Goal: Book appointment/travel/reservation

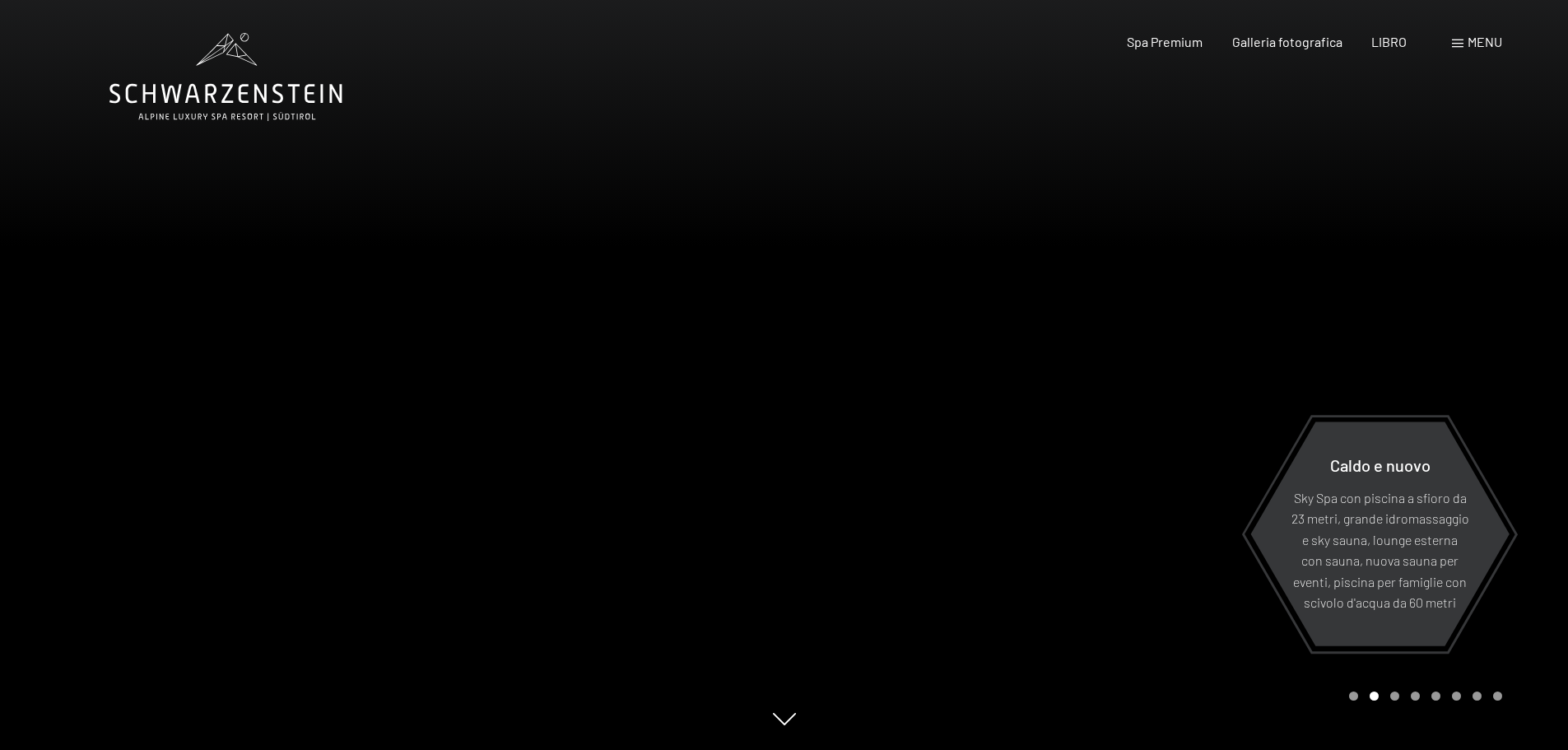
click at [1457, 47] on span at bounding box center [1457, 44] width 11 height 9
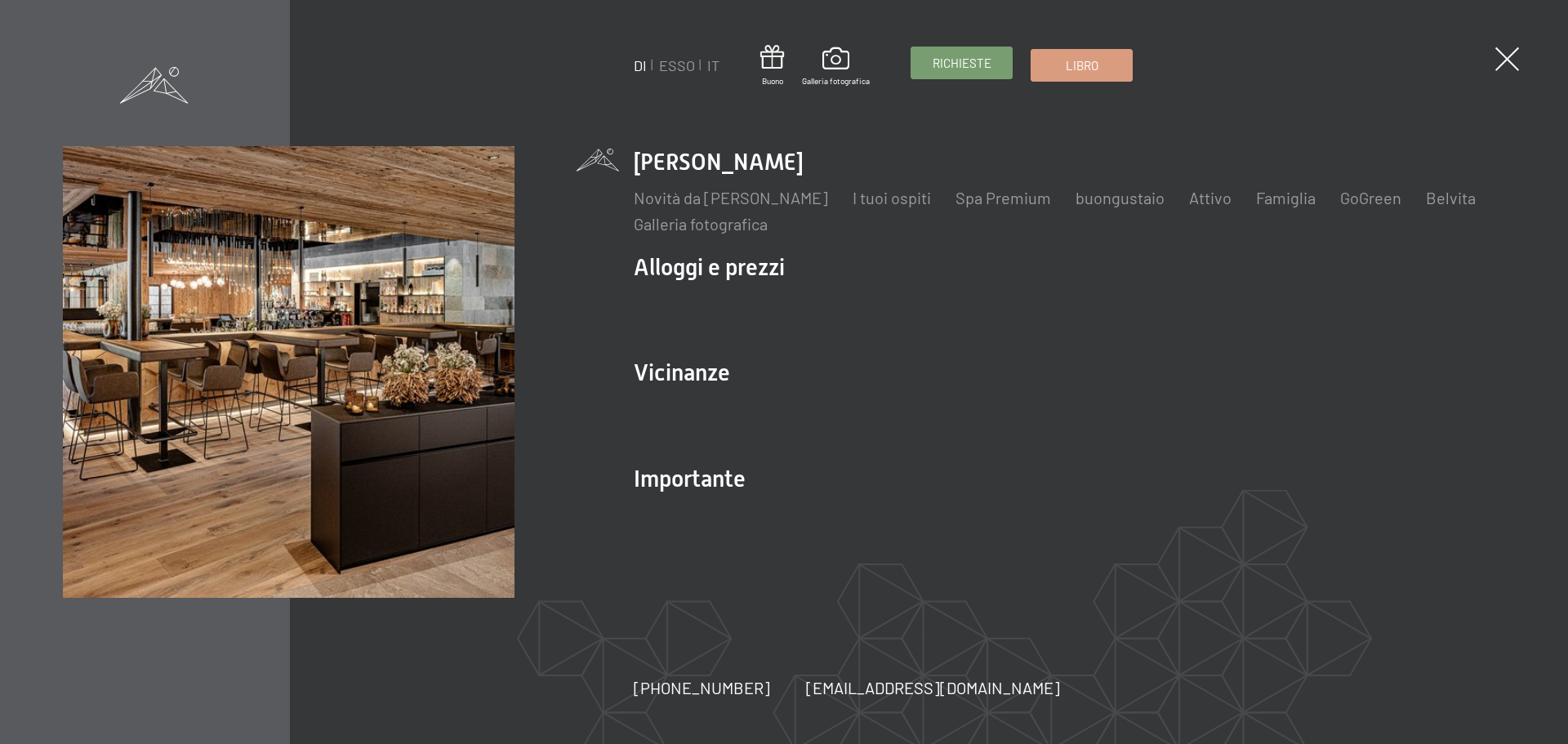
click at [956, 73] on link "Richieste" at bounding box center [961, 63] width 101 height 31
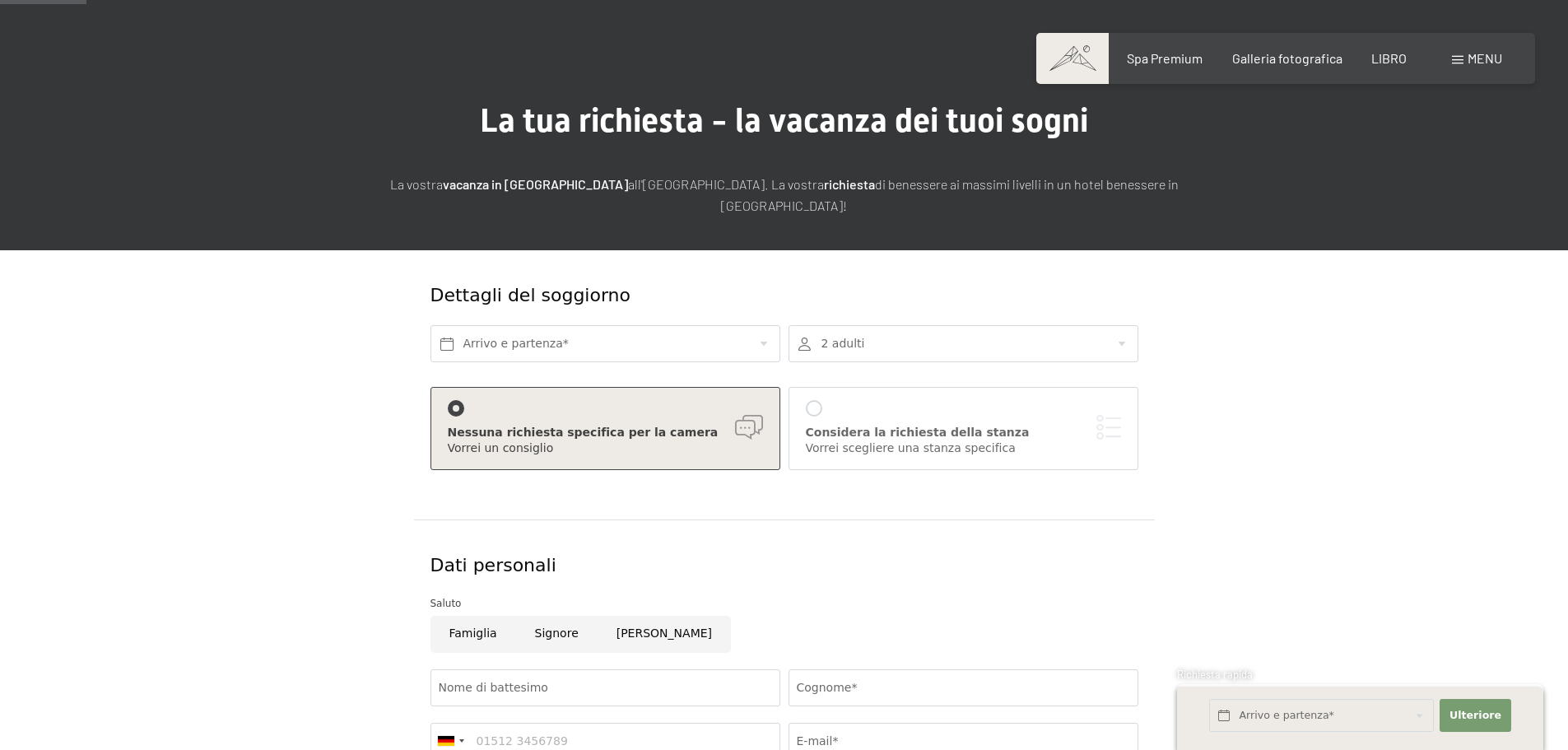
scroll to position [82, 0]
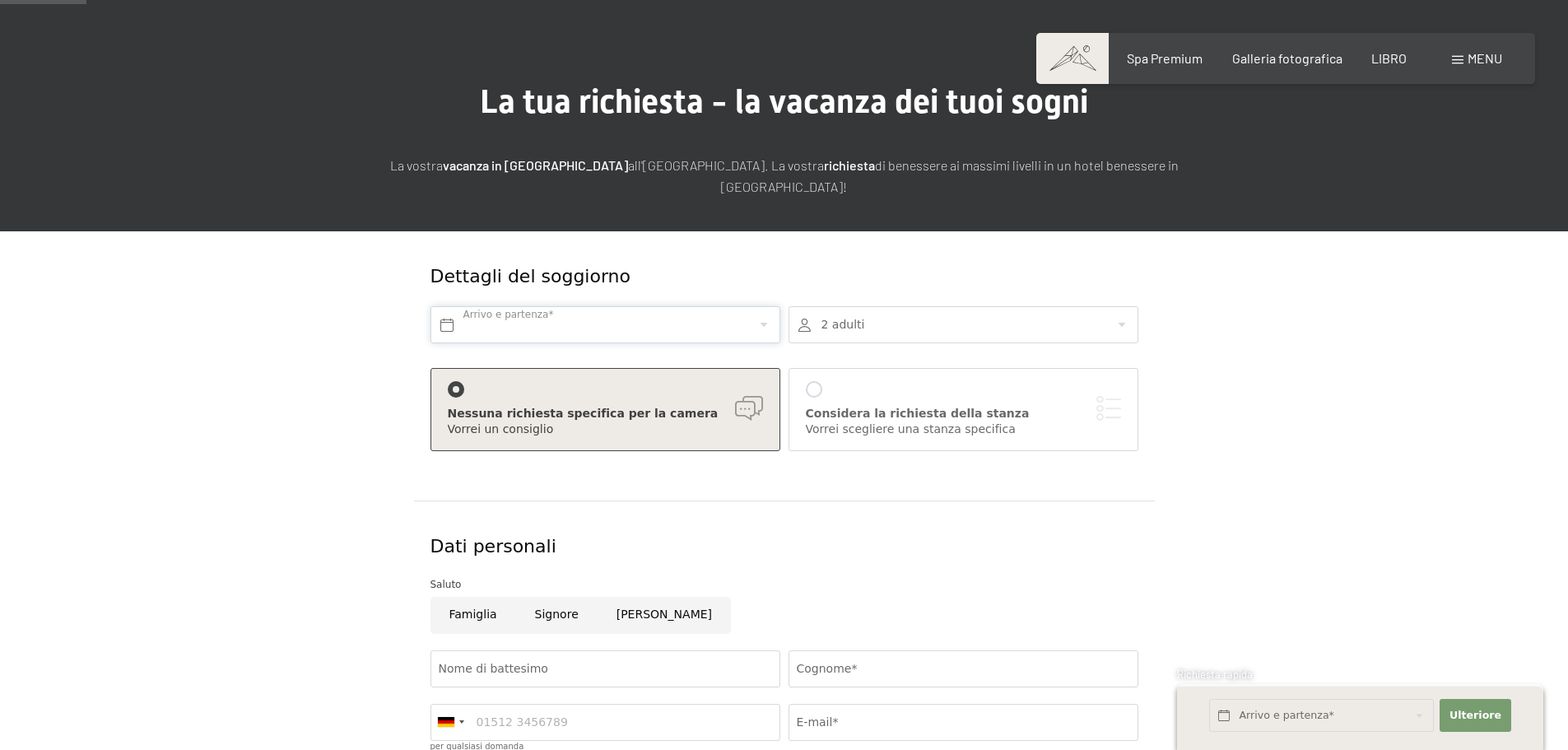
click at [570, 319] on input "text" at bounding box center [606, 325] width 350 height 37
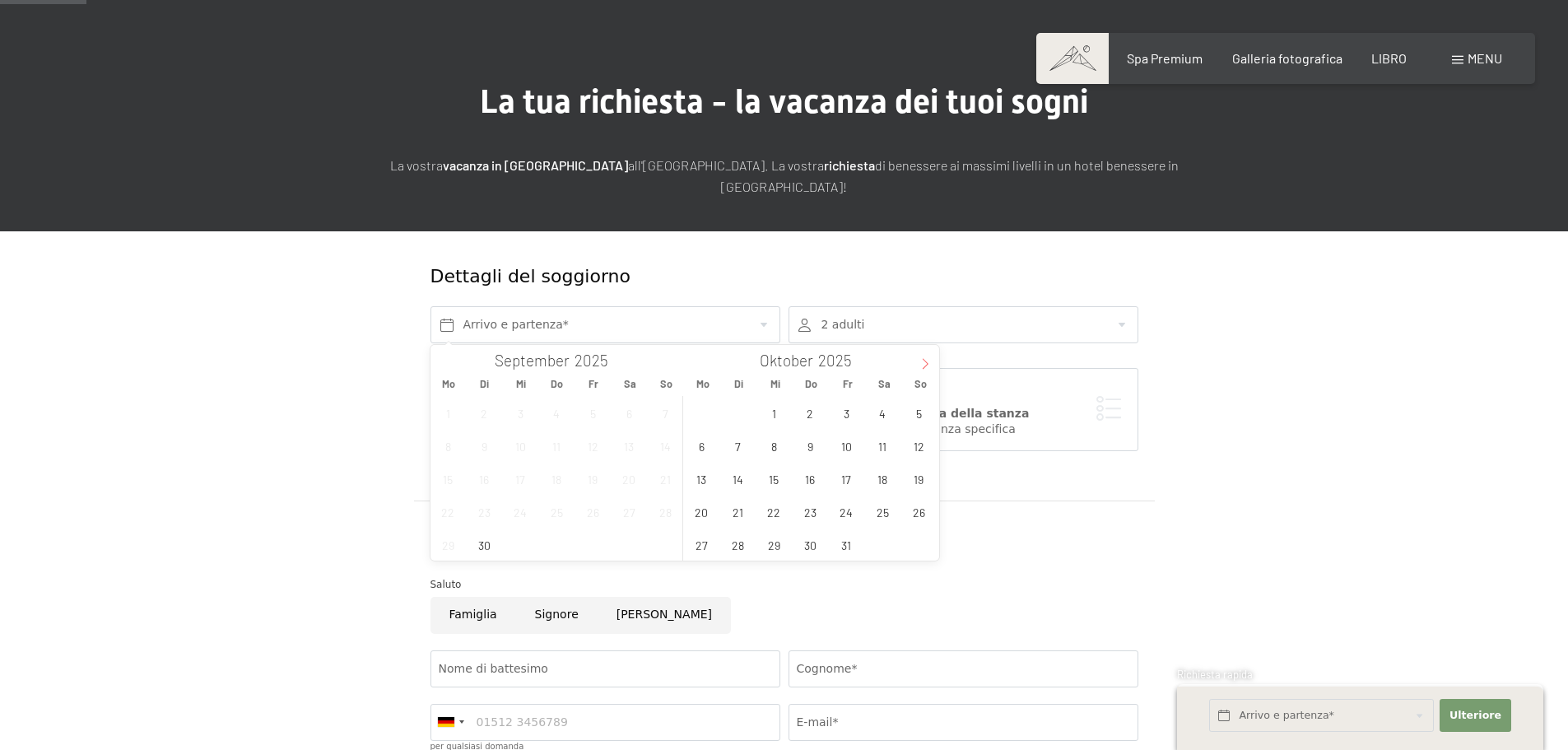
click at [924, 356] on span at bounding box center [925, 359] width 28 height 28
click at [705, 443] on span "8" at bounding box center [702, 446] width 32 height 32
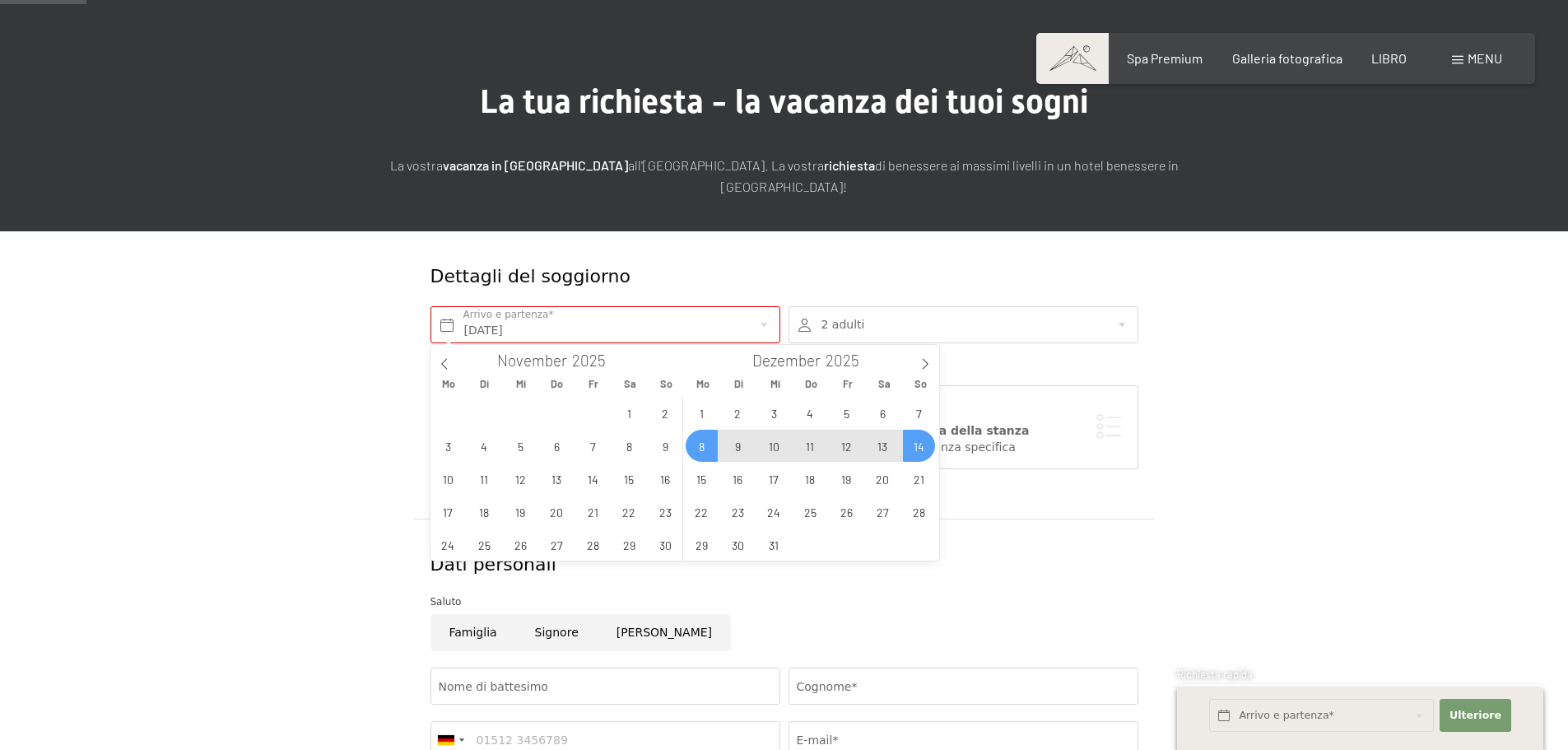
click at [926, 450] on span "14" at bounding box center [919, 446] width 32 height 32
type input "Mo. 08.12.2025 - So. 14.12.2025"
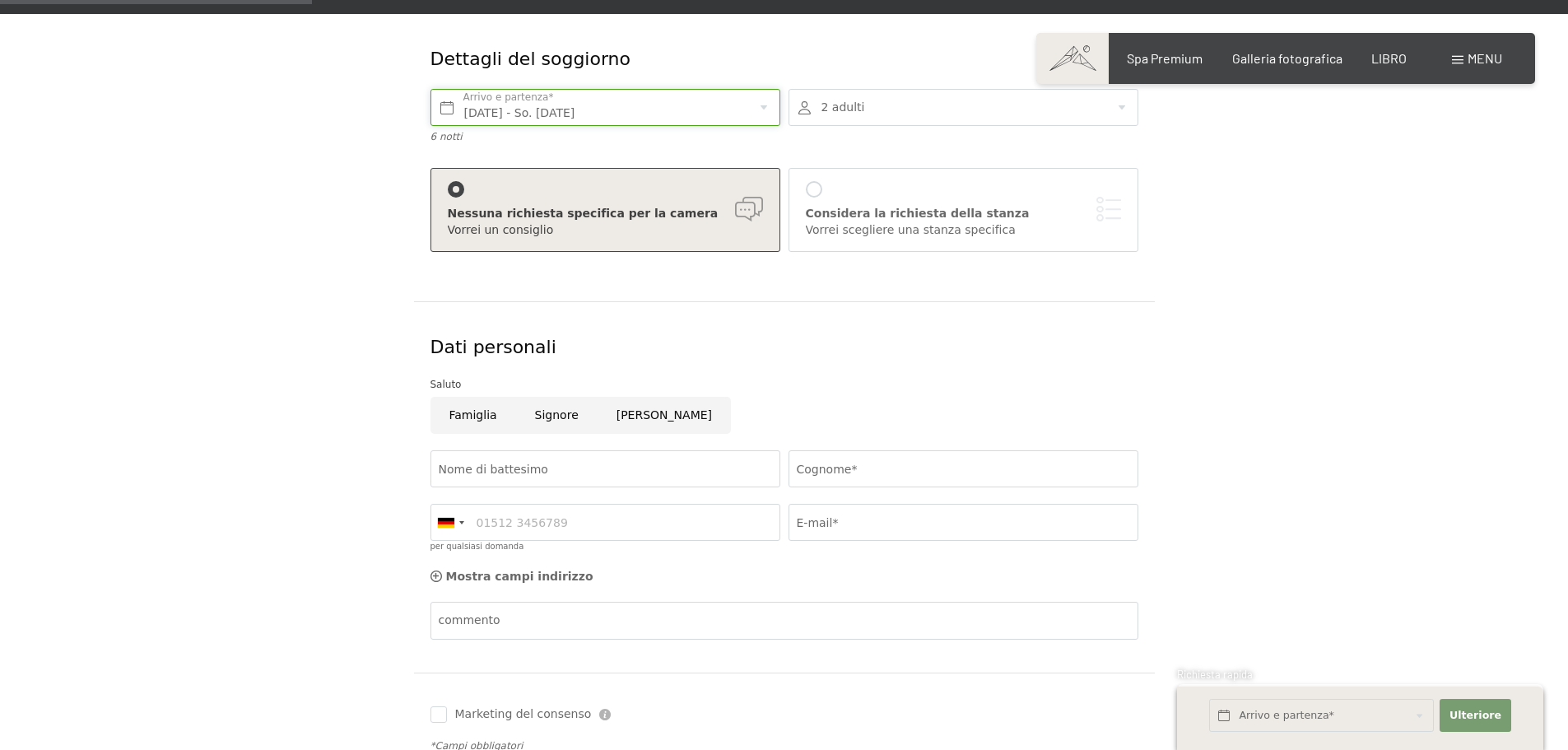
scroll to position [330, 0]
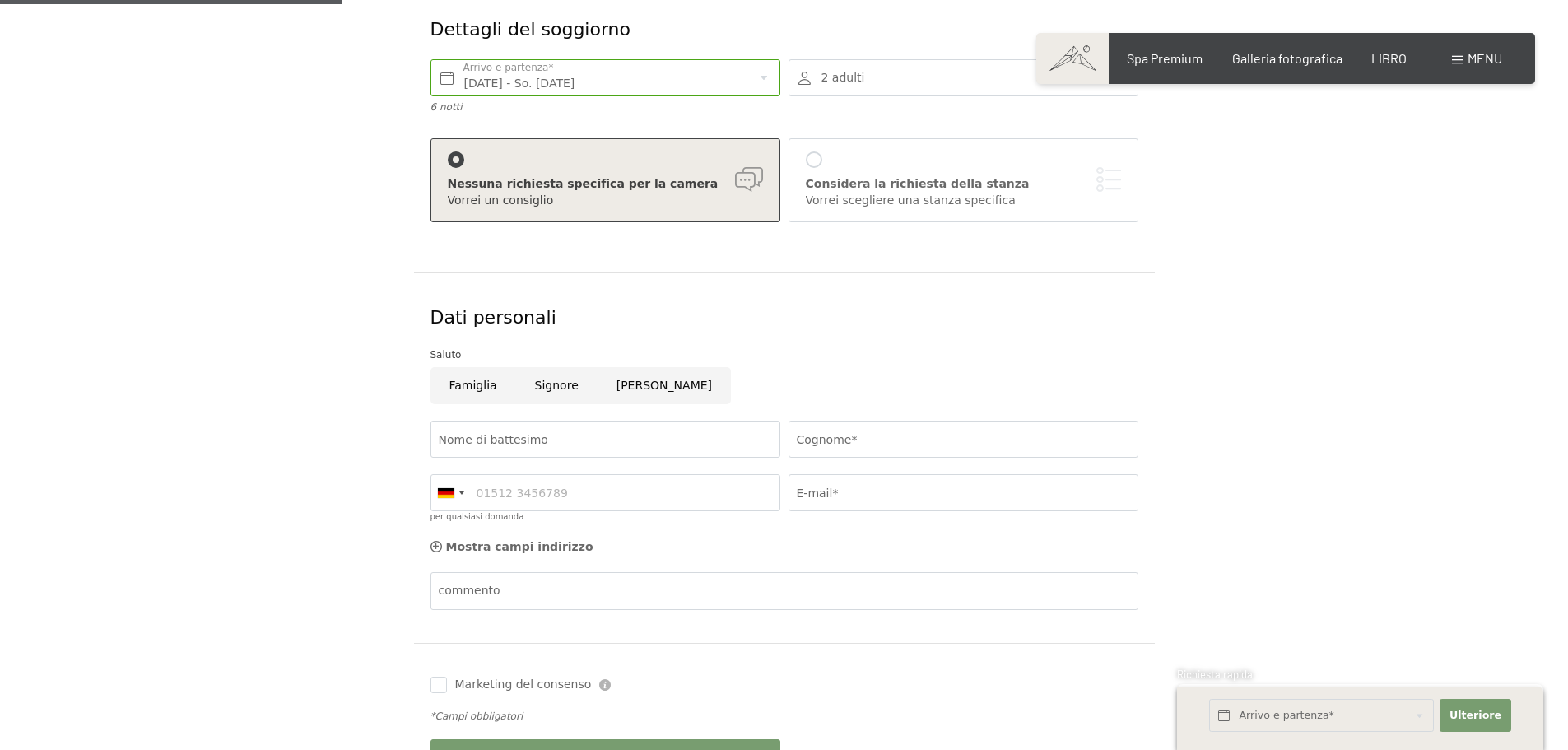
click at [1122, 88] on div at bounding box center [963, 77] width 350 height 37
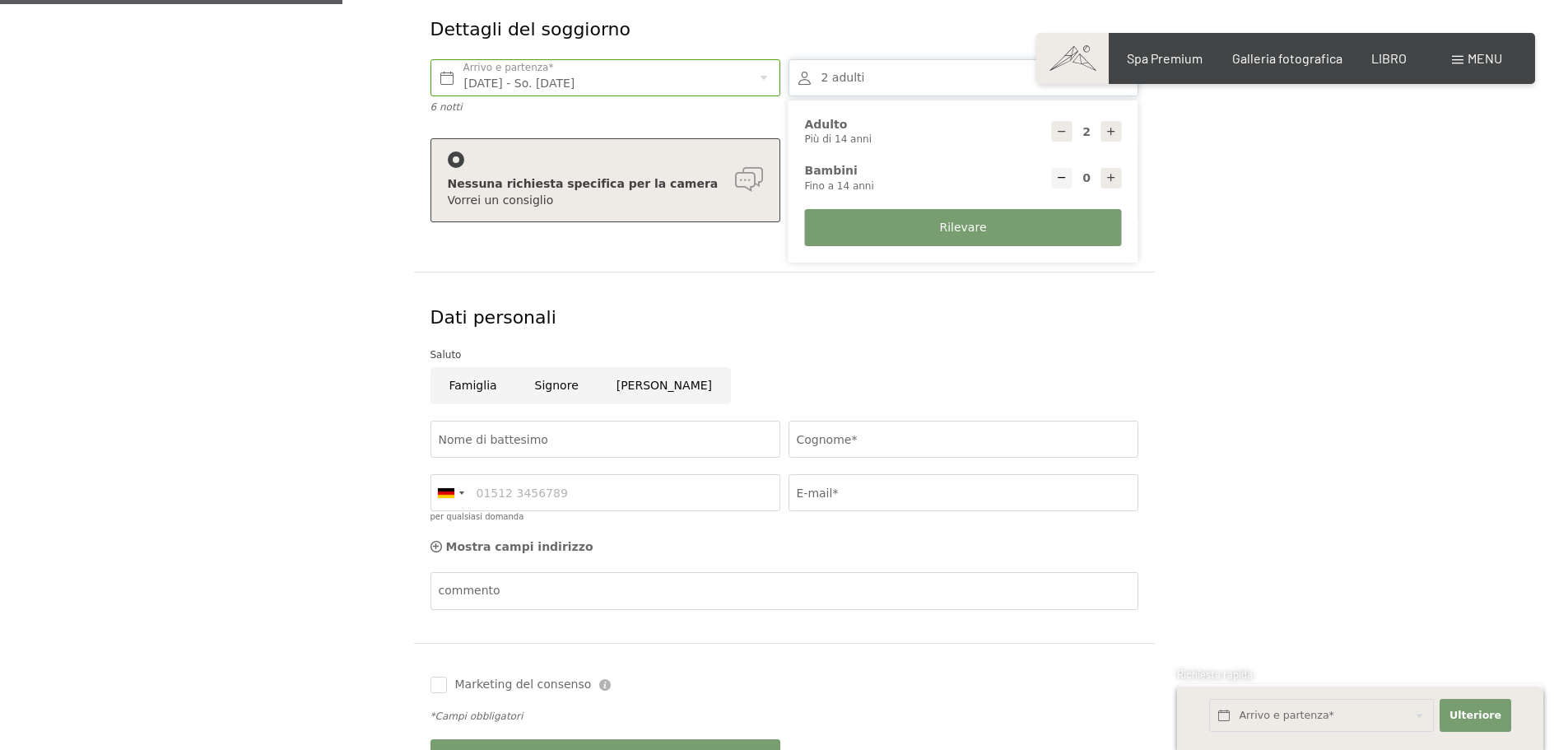
click at [1116, 132] on icon at bounding box center [1111, 131] width 11 height 11
click at [1064, 130] on icon at bounding box center [1062, 131] width 11 height 11
type input "4"
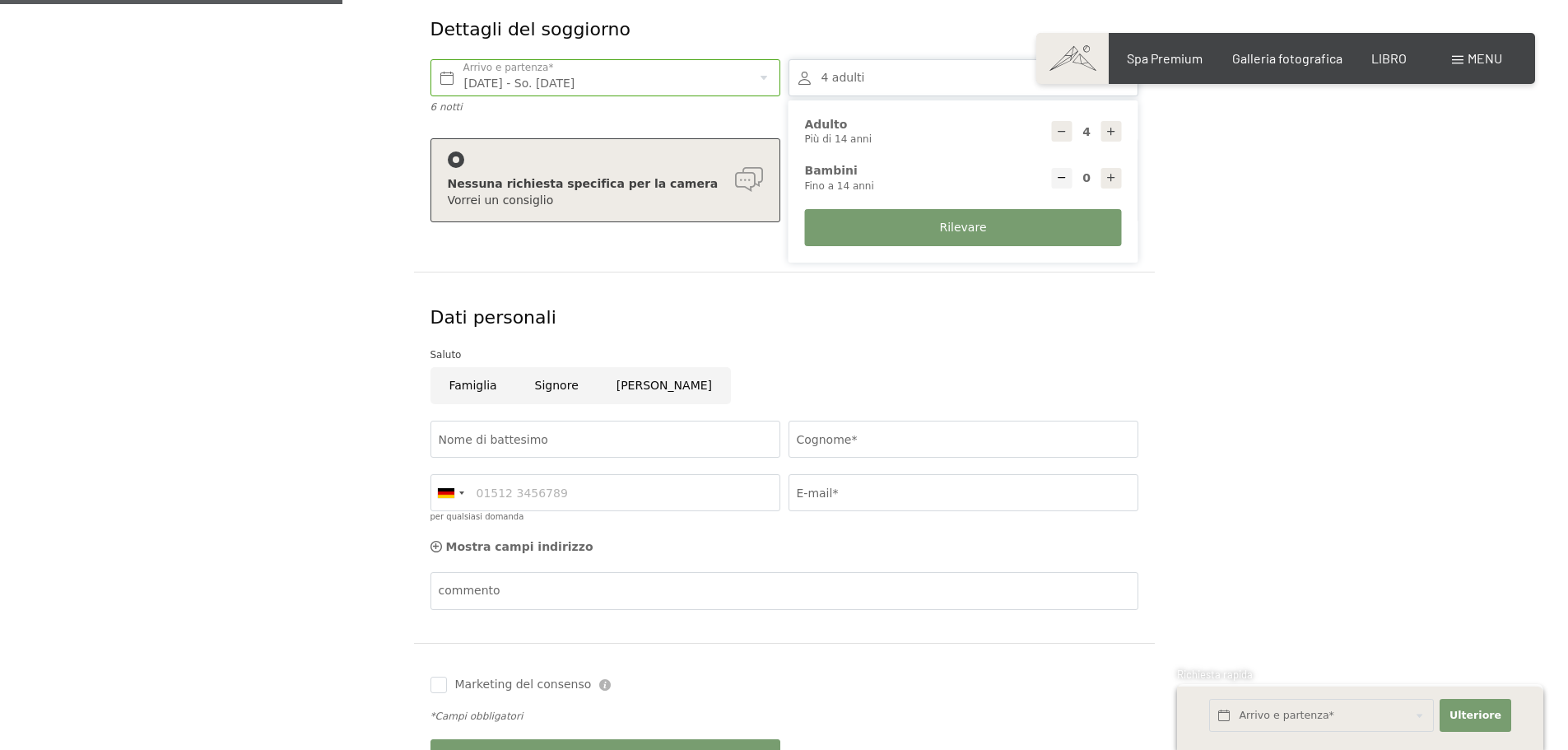
click at [742, 261] on div "Dettagli del soggiorno Mo. 08.12.2025 - So. 14.12.2025 Arrivo e partenza* 6 not…" at bounding box center [785, 128] width 741 height 287
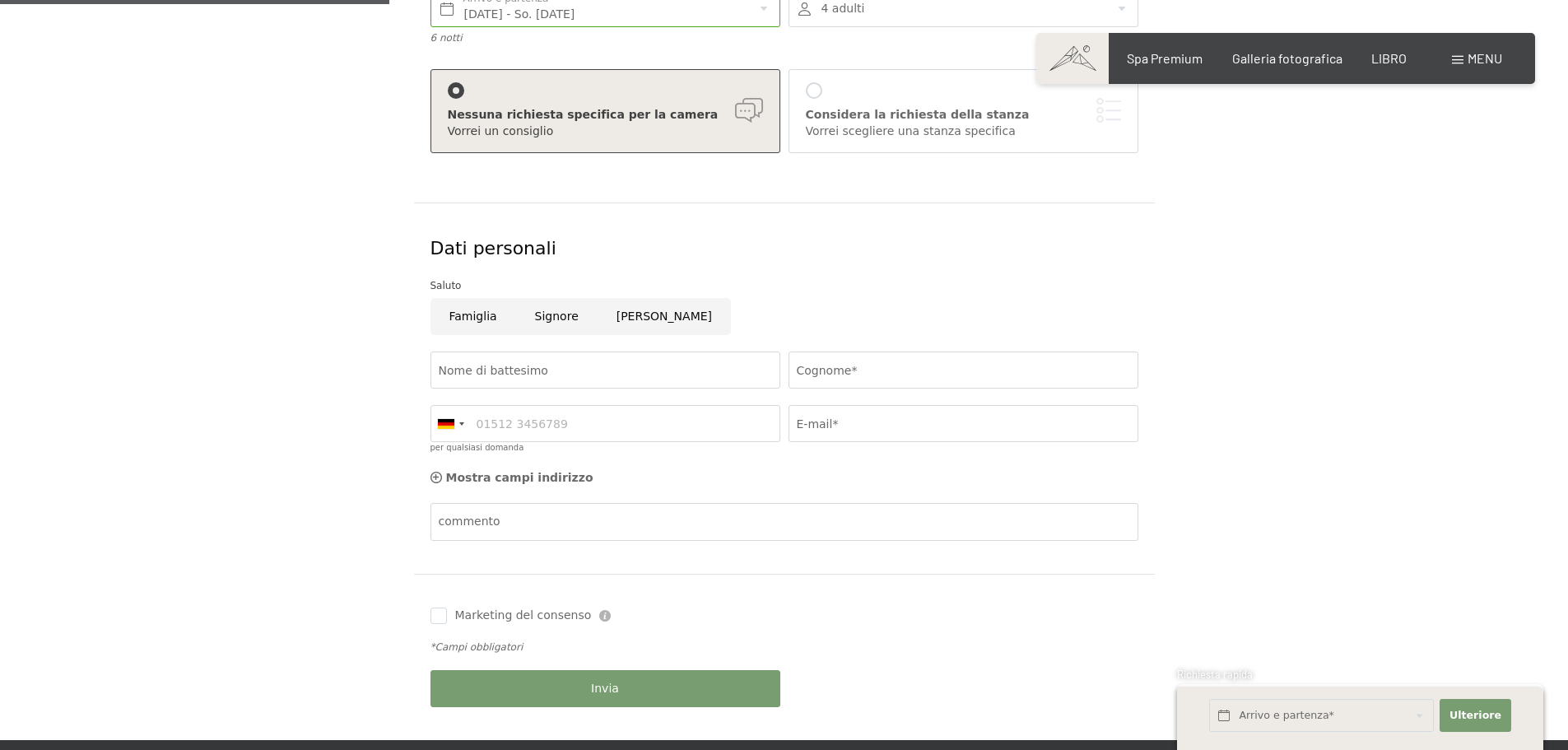
scroll to position [412, 0]
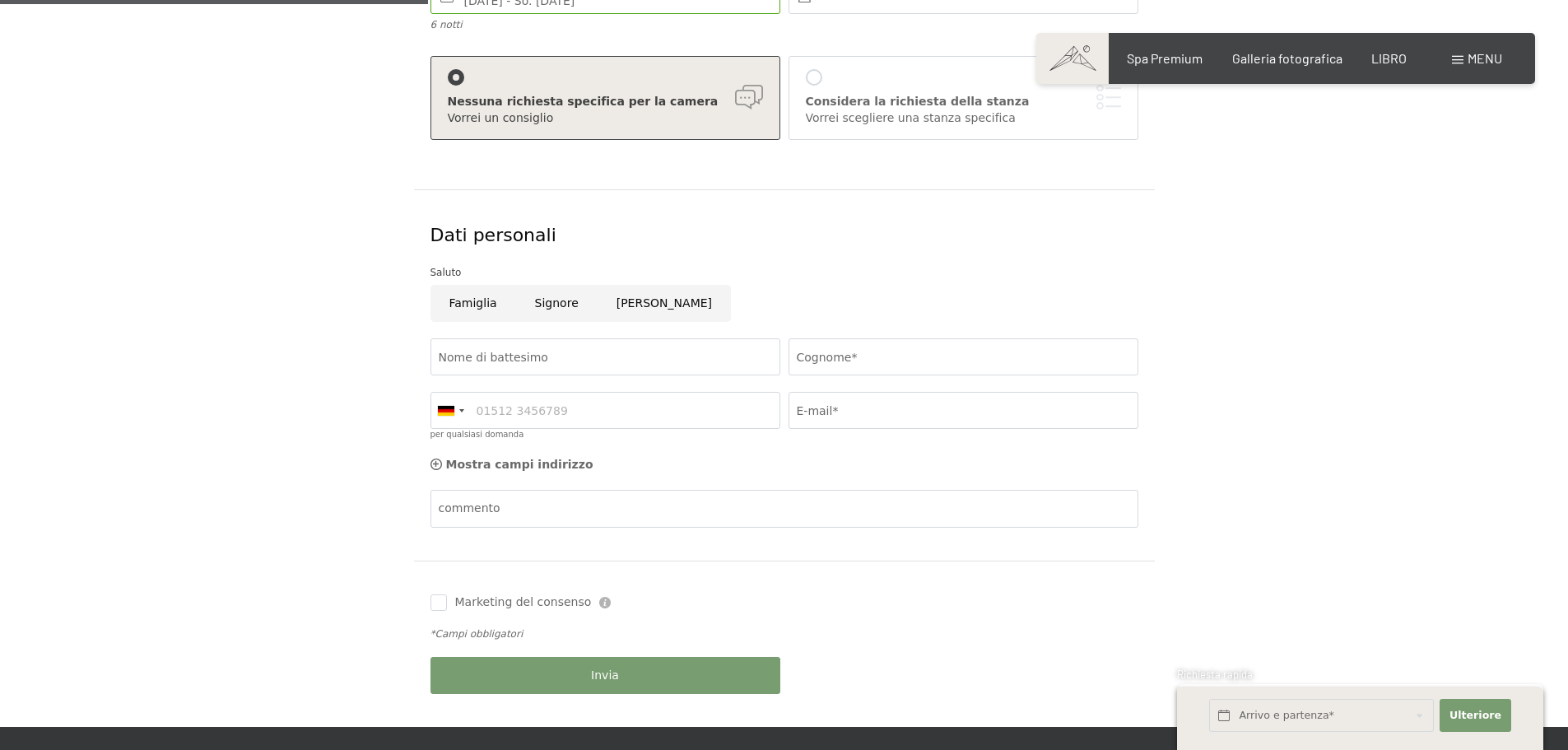
click at [627, 297] on input "Donna" at bounding box center [664, 303] width 133 height 37
radio input "true"
click at [547, 357] on input "Nome di battesimo" at bounding box center [606, 356] width 350 height 37
type input "CRISTINA"
type input "MORGANTI"
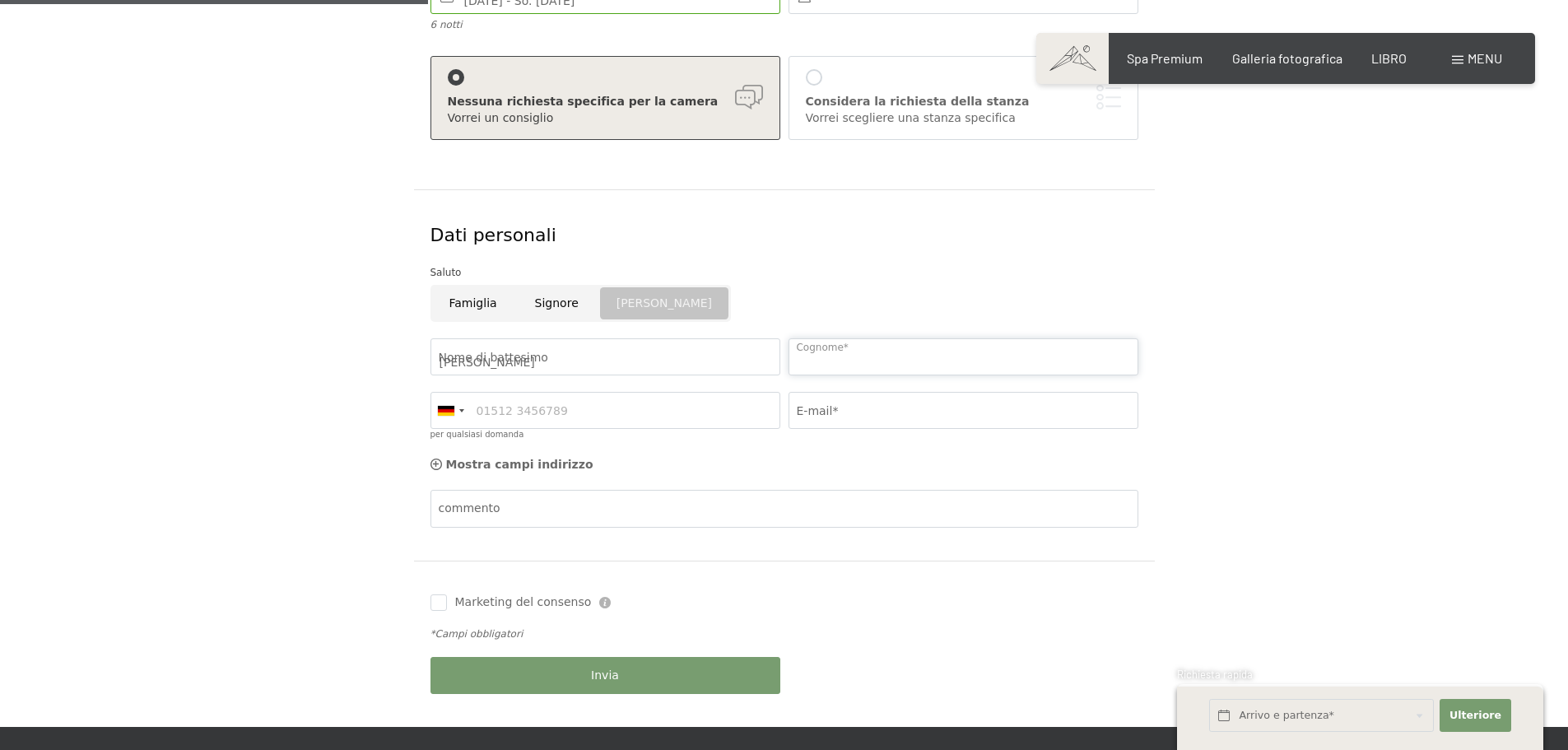
type input "3339226647"
type input "MORGHICRIS@GMAIL.COM"
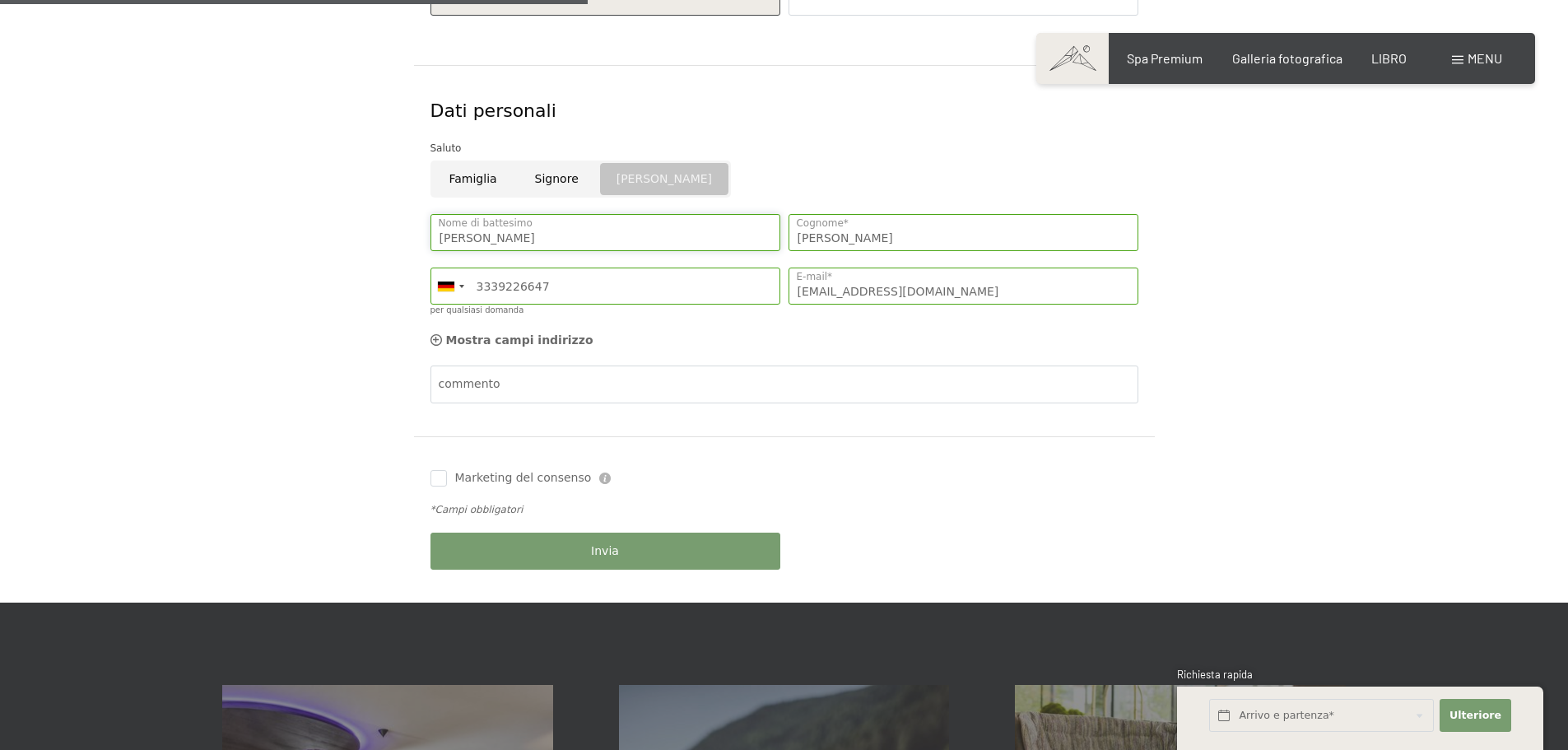
scroll to position [577, 0]
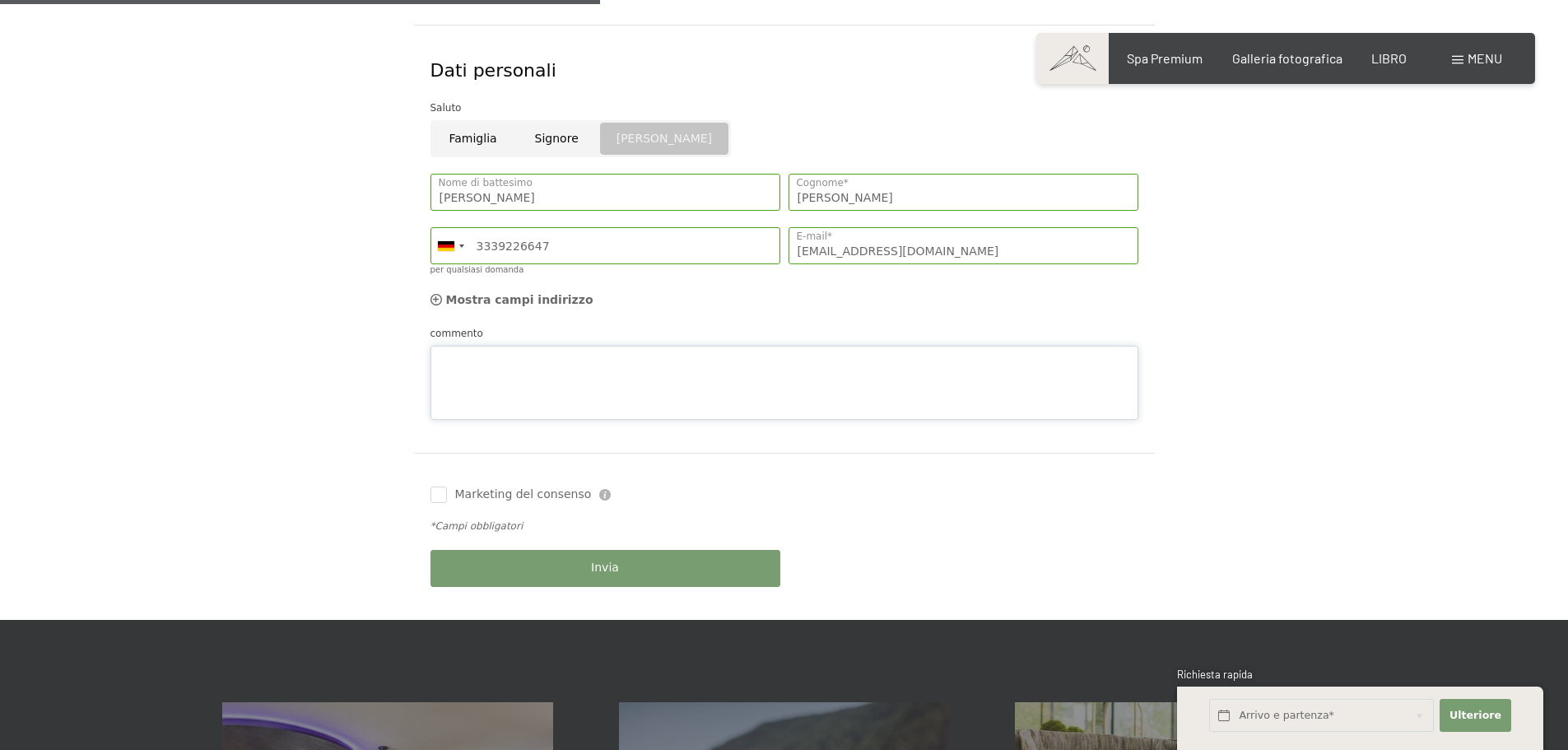
click at [459, 340] on div "commento" at bounding box center [784, 372] width 708 height 95
type textarea "n. 2 camere"
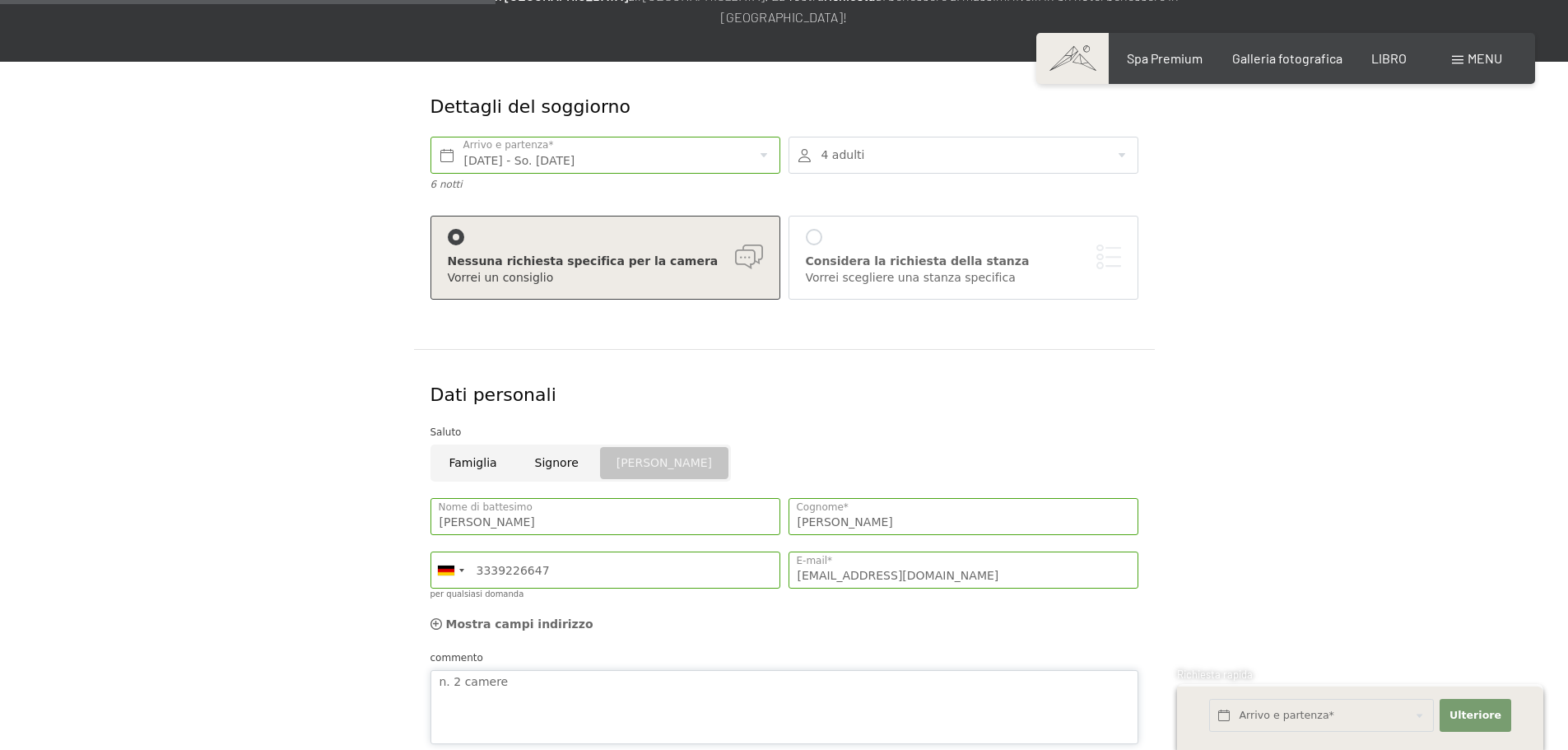
scroll to position [494, 0]
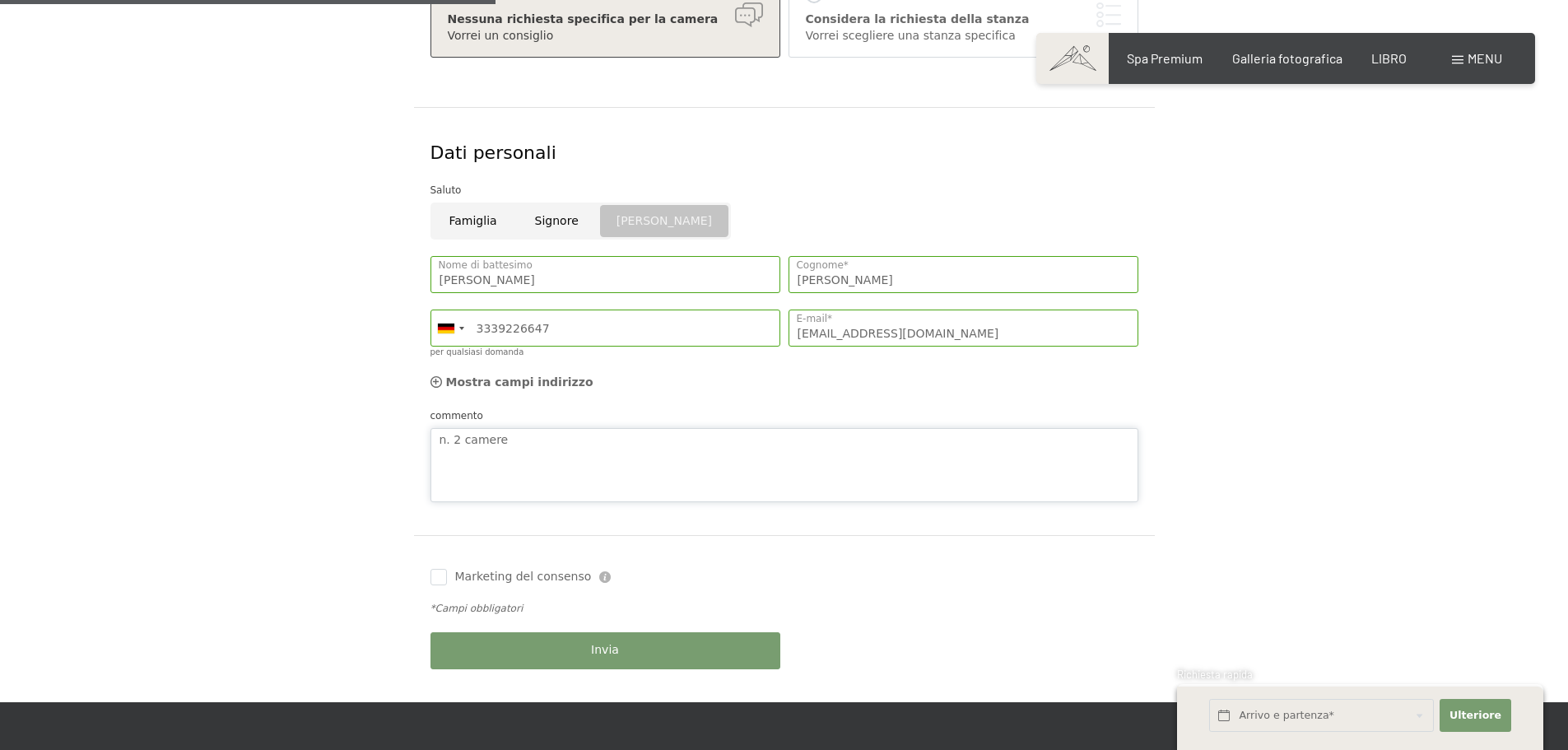
drag, startPoint x: 512, startPoint y: 437, endPoint x: 375, endPoint y: 429, distance: 137.2
click at [375, 429] on form "Dettagli del soggiorno Mo. 08.12.2025 - So. 14.12.2025 Arrivo e partenza* 6 not…" at bounding box center [784, 261] width 1124 height 882
type textarea "n"
type textarea "richiesto cortesemente n. 2 camere matrimoniali"
drag, startPoint x: 438, startPoint y: 577, endPoint x: 529, endPoint y: 494, distance: 123.2
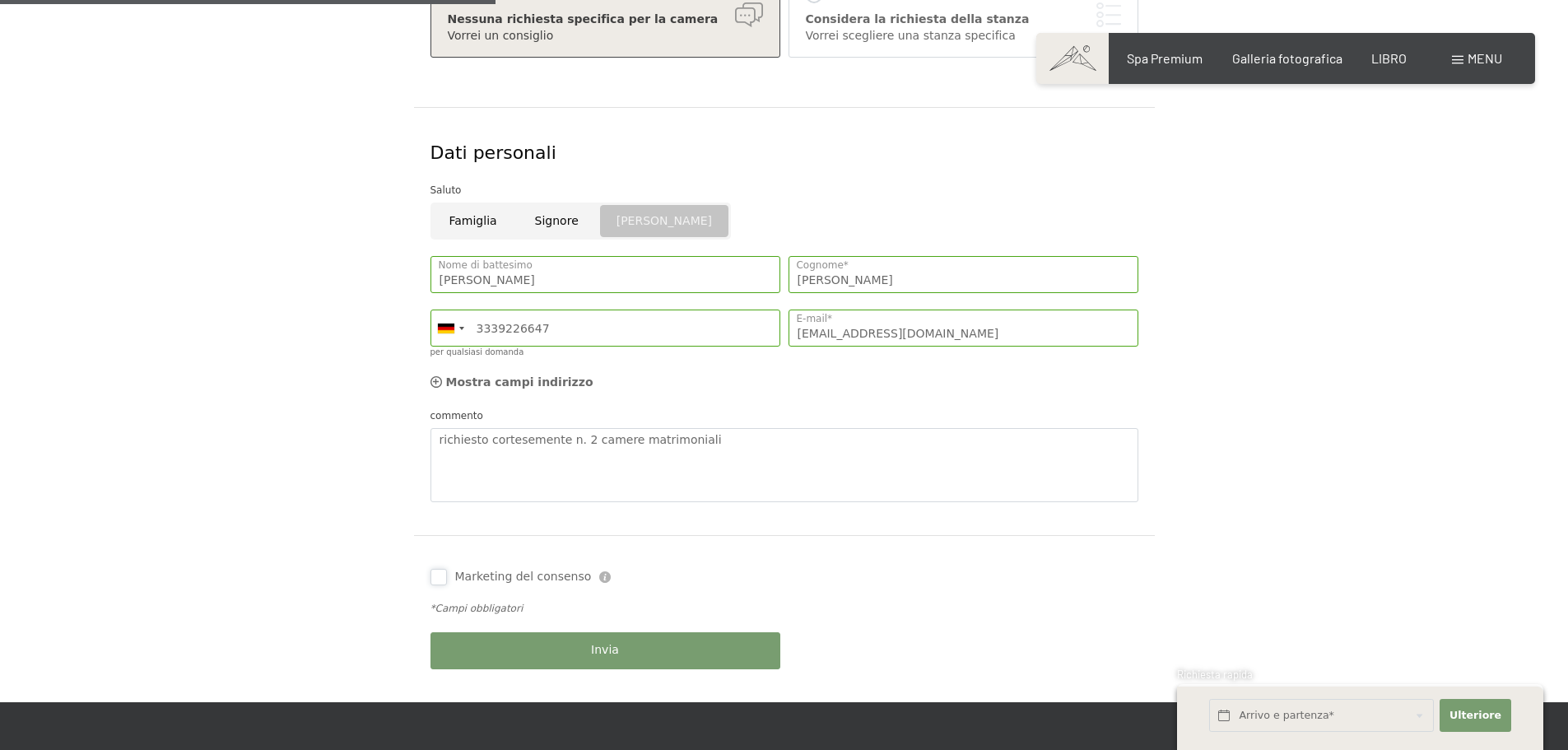
click at [438, 577] on input "Marketing del consenso" at bounding box center [438, 577] width 16 height 16
checkbox input "true"
click at [487, 385] on font "Mostra campi indirizzo" at bounding box center [519, 382] width 148 height 13
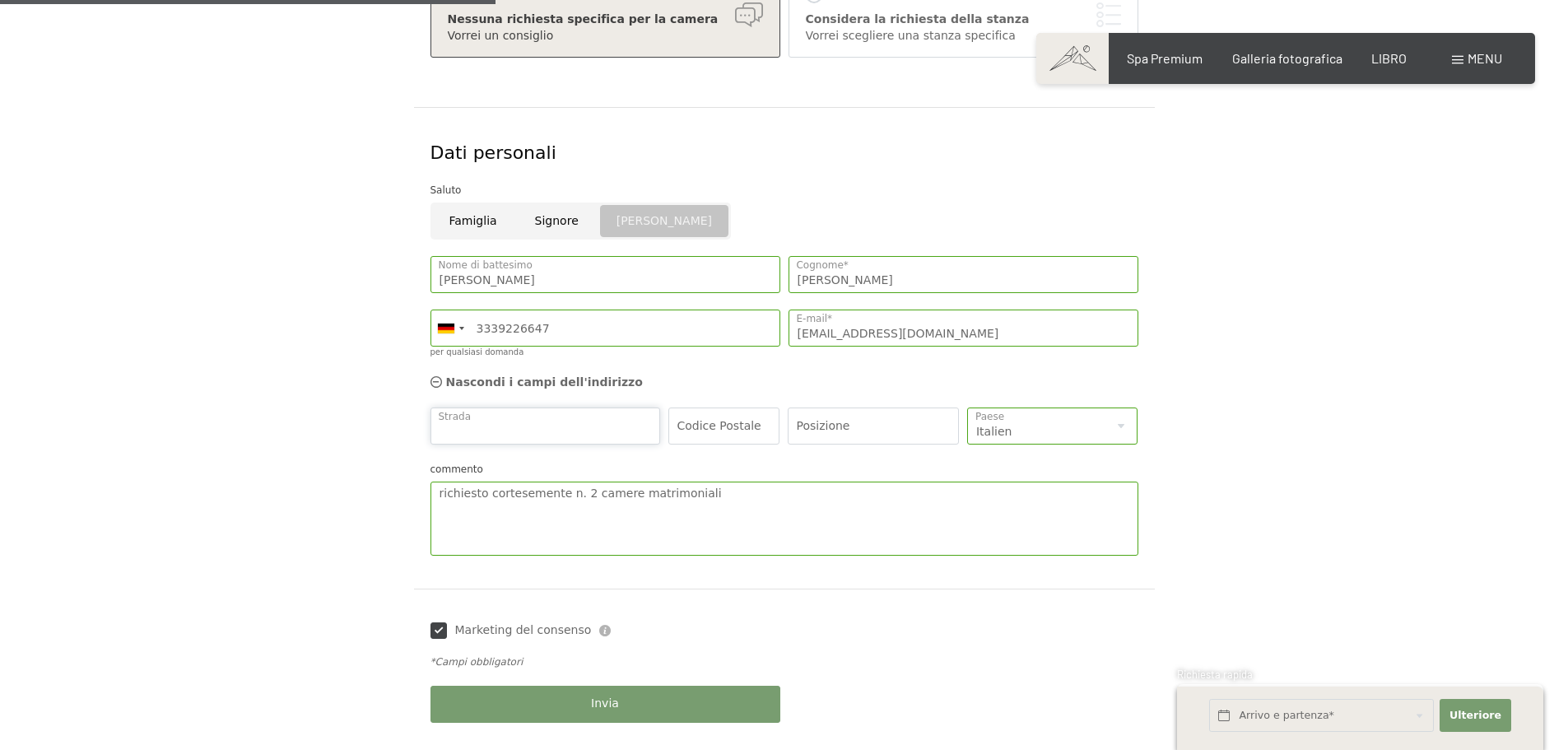
click at [564, 426] on input "Strada" at bounding box center [546, 425] width 231 height 37
type input "Catulla Mylius Vigoni"
type input "22017"
type input "Menaggio"
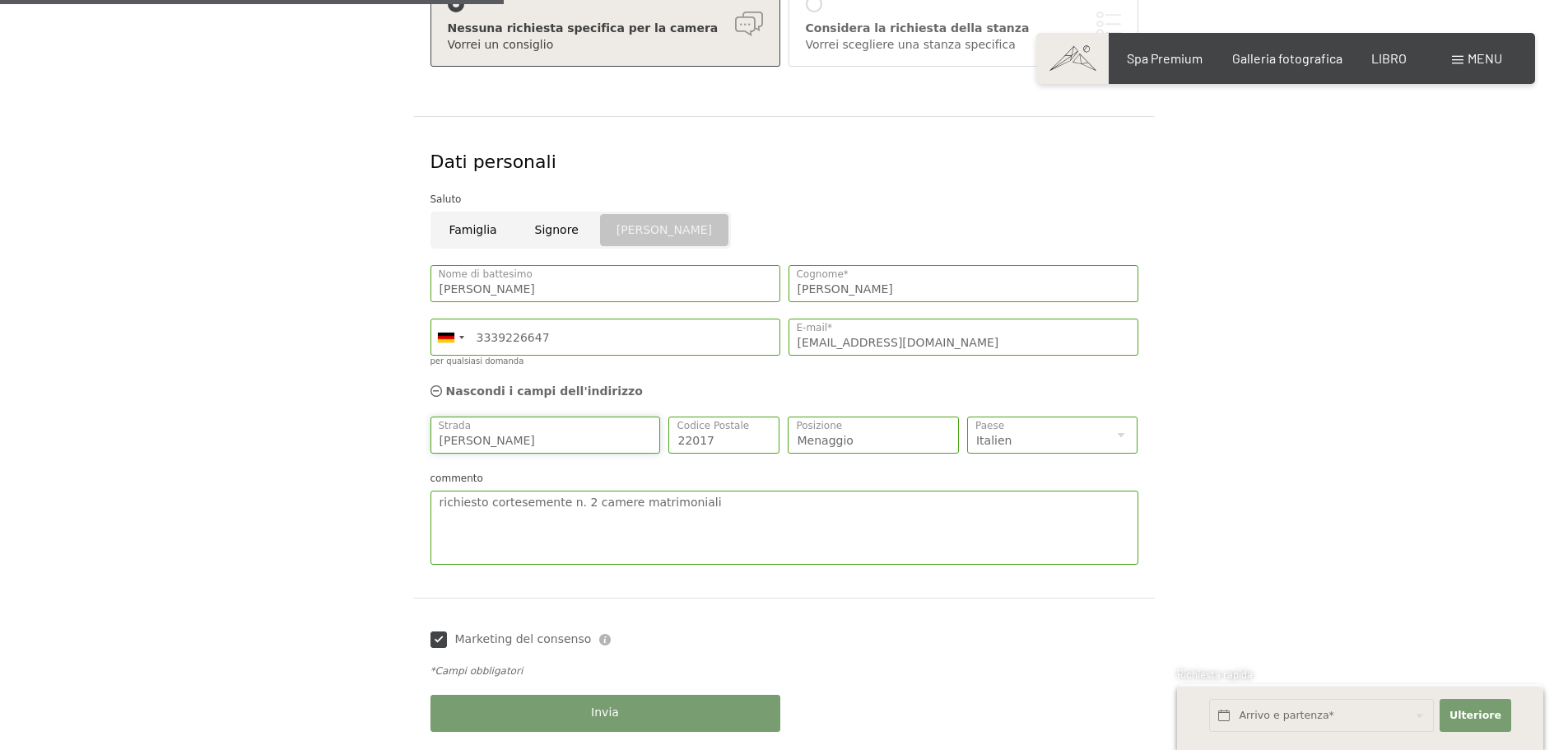
scroll to position [577, 0]
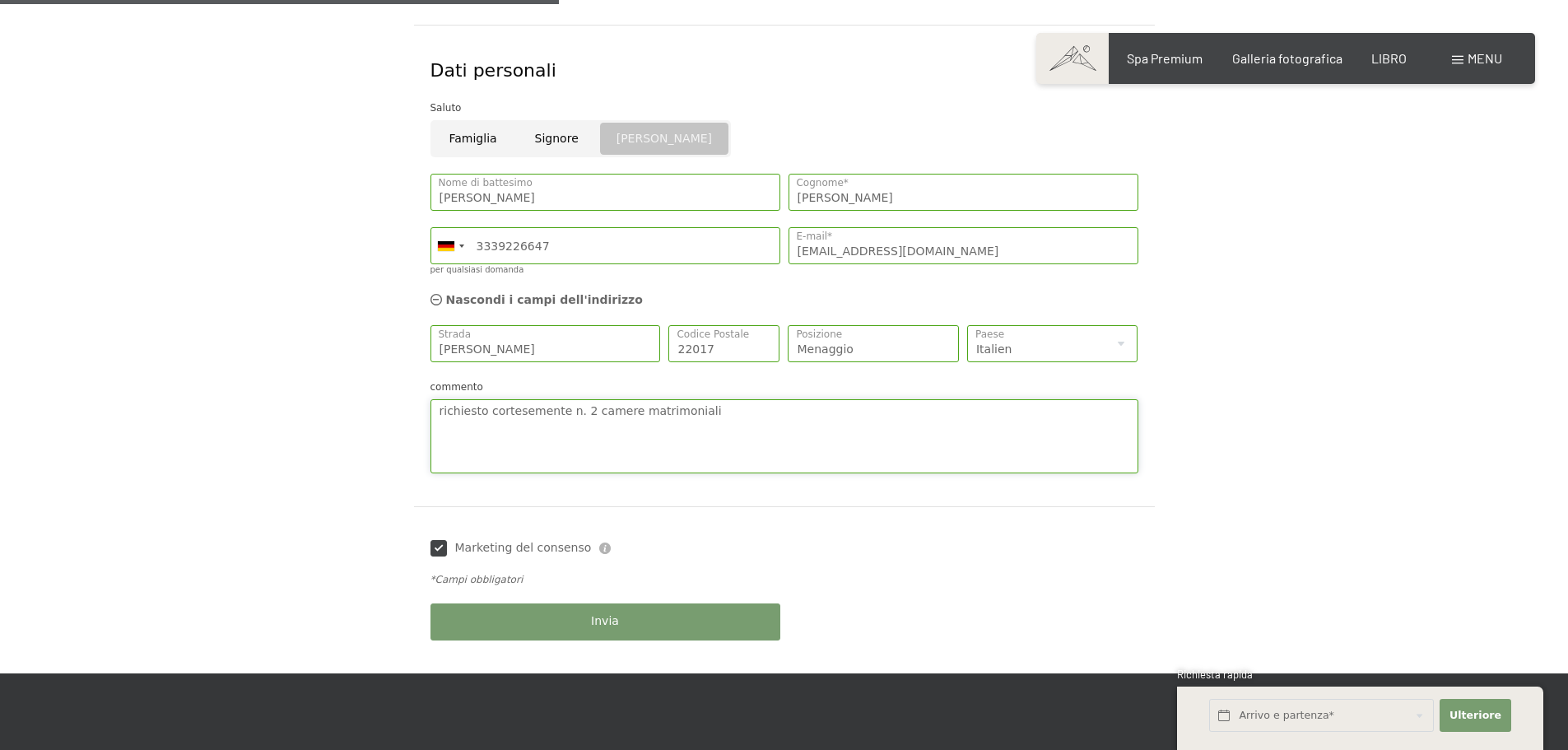
click at [485, 407] on textarea "richiesto cortesemente n. 2 camere matrimoniali" at bounding box center [784, 437] width 708 height 74
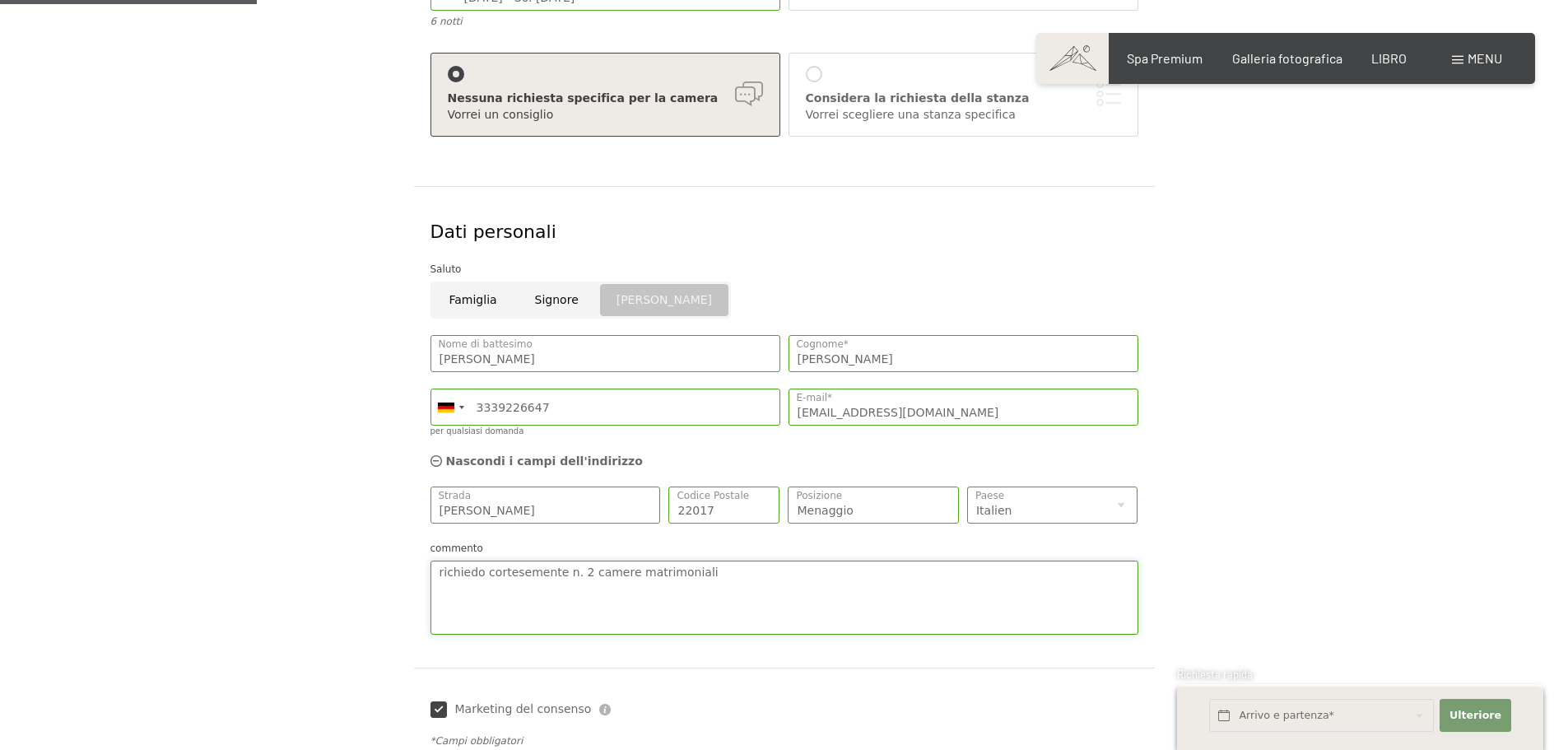
scroll to position [247, 0]
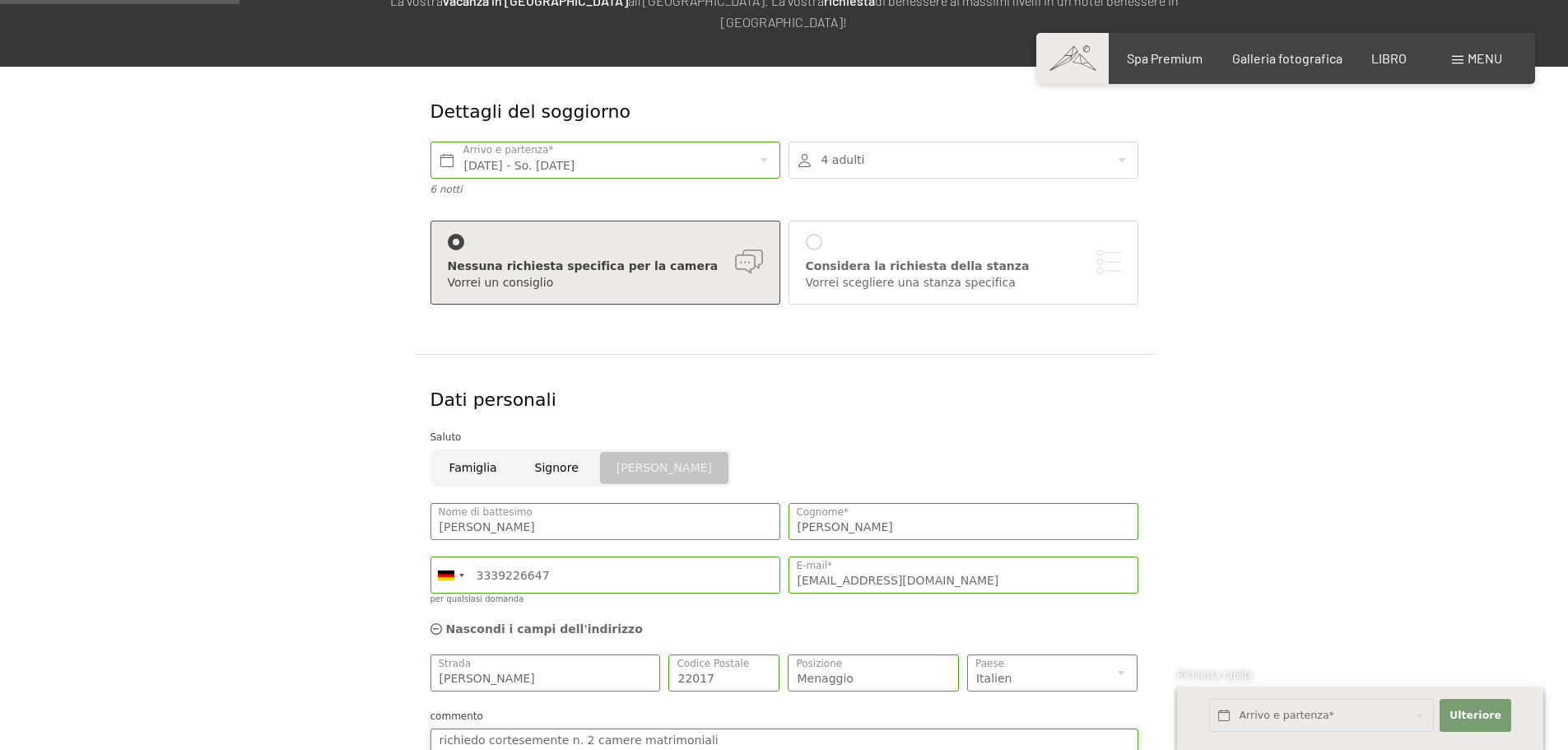
type textarea "richiedo cortesemente n. 2 camere matrimoniali"
click at [541, 269] on font "Nessuna richiesta specifica per la camera" at bounding box center [582, 266] width 271 height 13
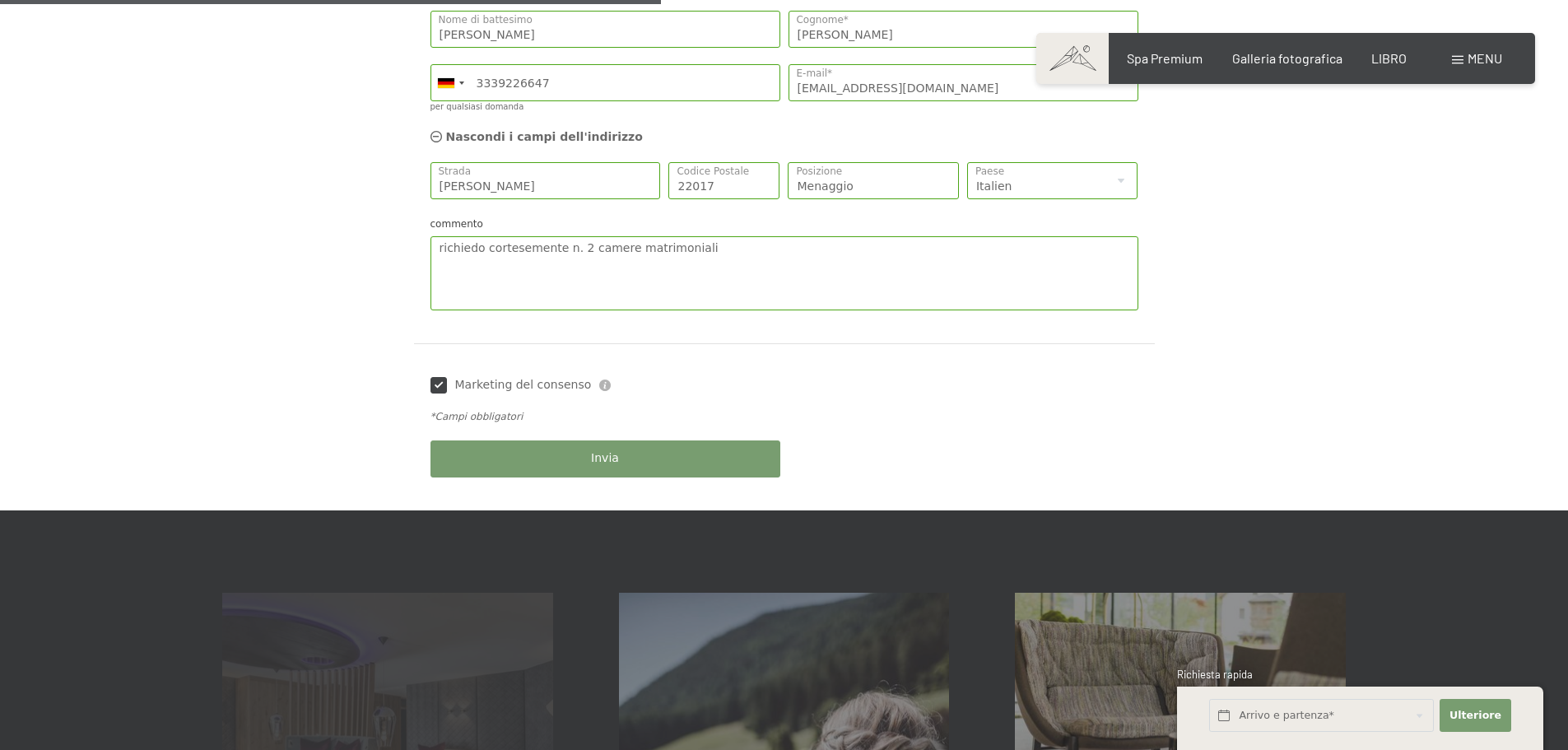
scroll to position [741, 0]
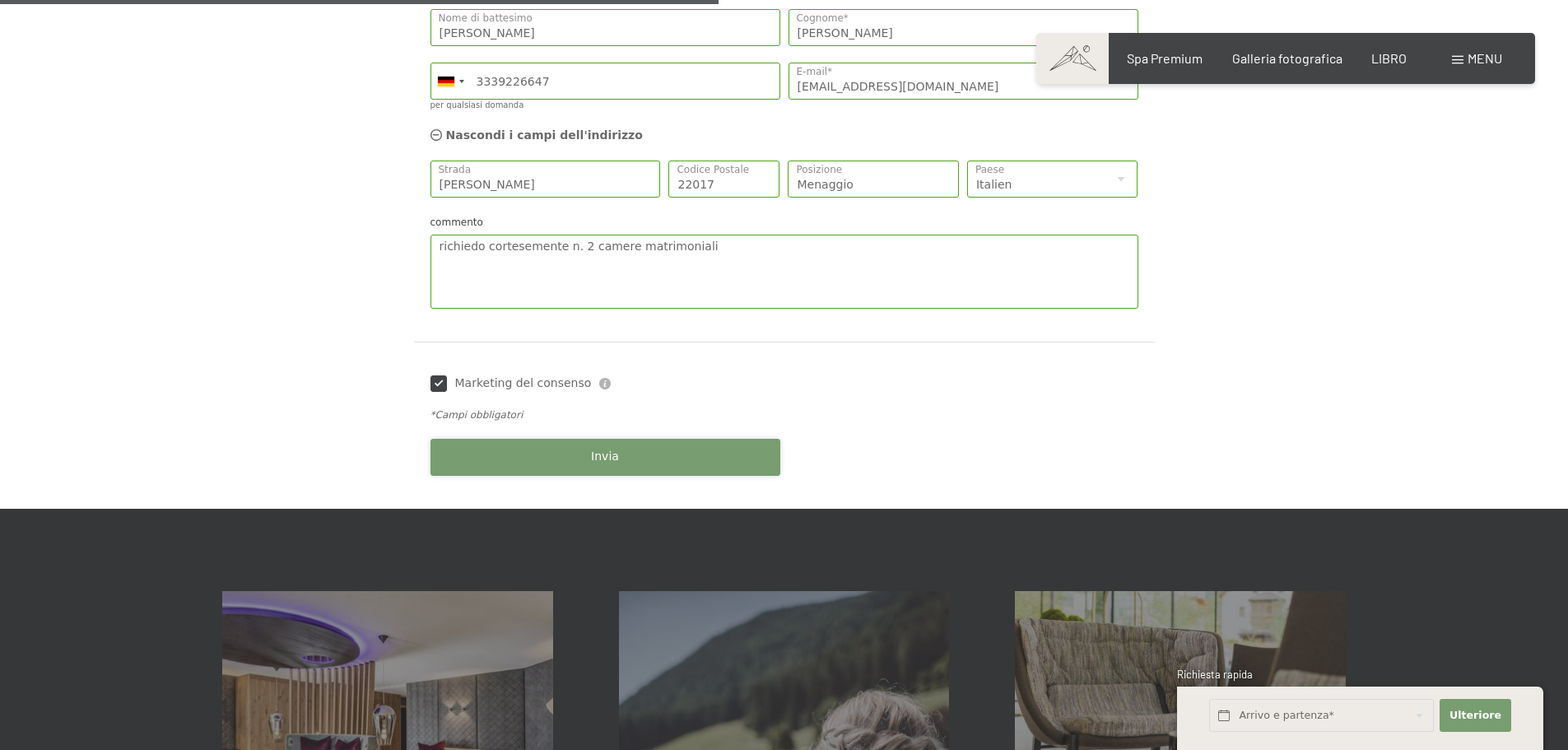
click at [626, 463] on button "Invia" at bounding box center [606, 457] width 350 height 37
